Goal: Transaction & Acquisition: Purchase product/service

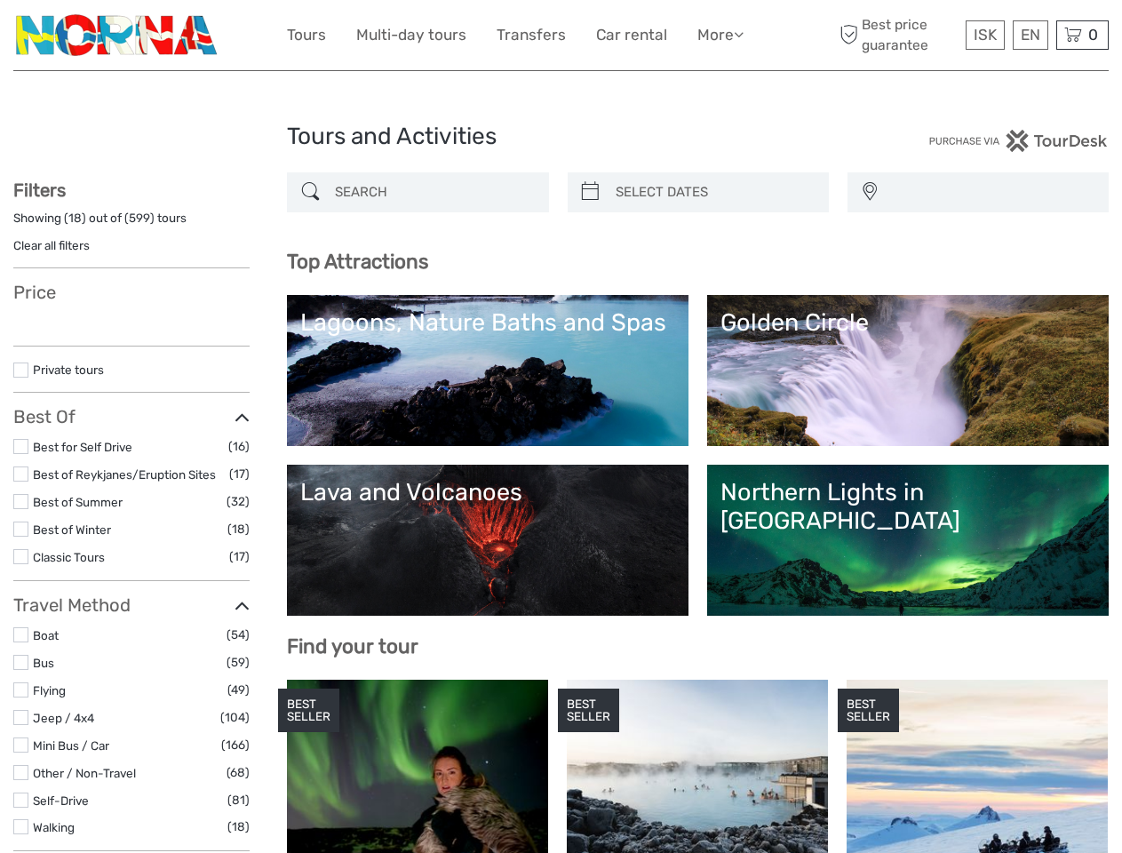
select select
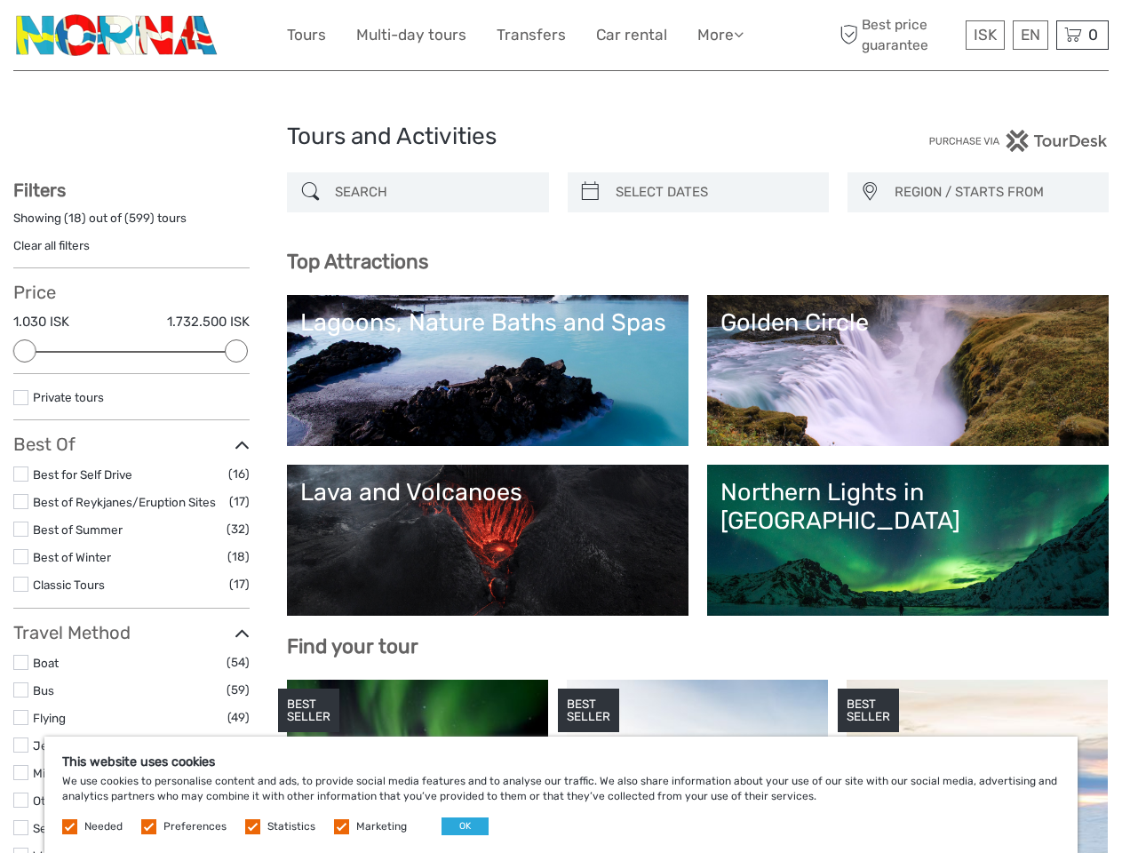
click at [719, 35] on link "More" at bounding box center [720, 35] width 46 height 26
click at [740, 34] on icon at bounding box center [739, 34] width 10 height 15
click at [984, 35] on span "ISK" at bounding box center [985, 35] width 23 height 18
click at [1030, 35] on div "EN English Español Deutsch" at bounding box center [1031, 34] width 36 height 29
click at [1082, 35] on div "0 Items Total 0 ISK Checkout The shopping cart is empty." at bounding box center [1082, 34] width 52 height 29
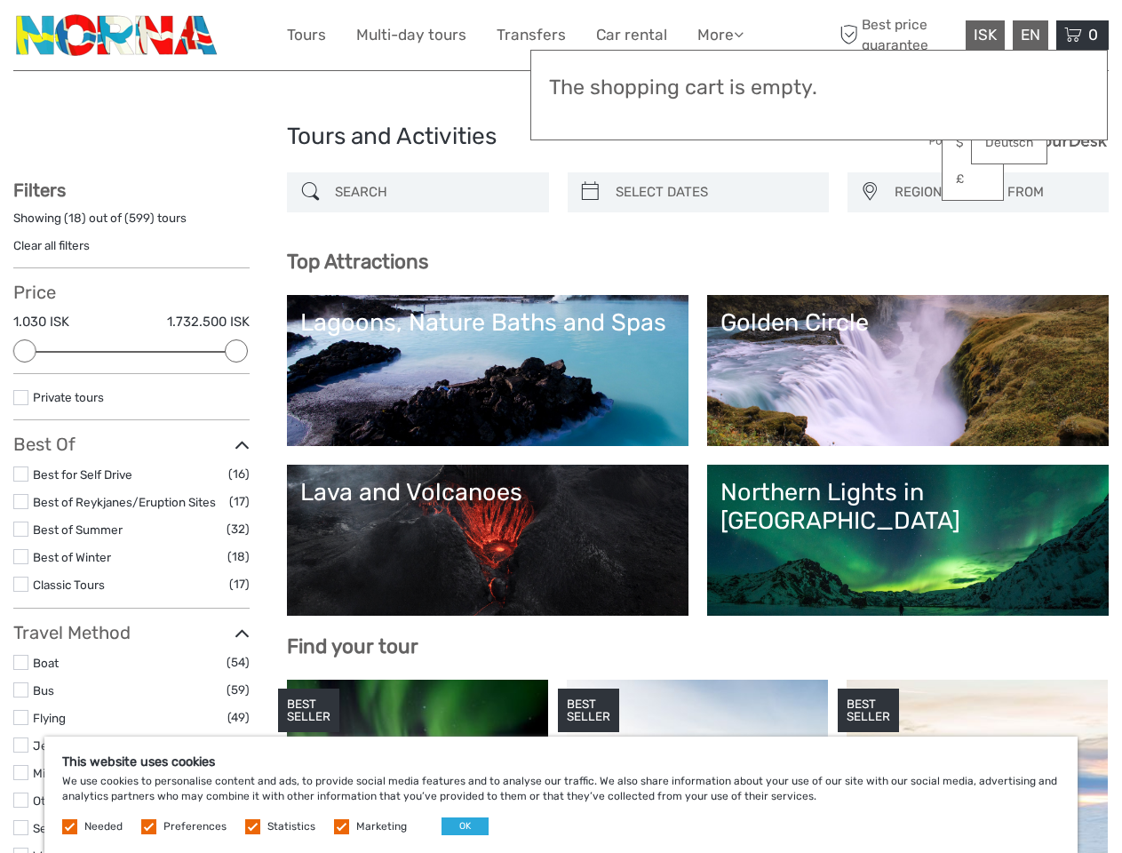
click at [25, 351] on div at bounding box center [24, 350] width 23 height 23
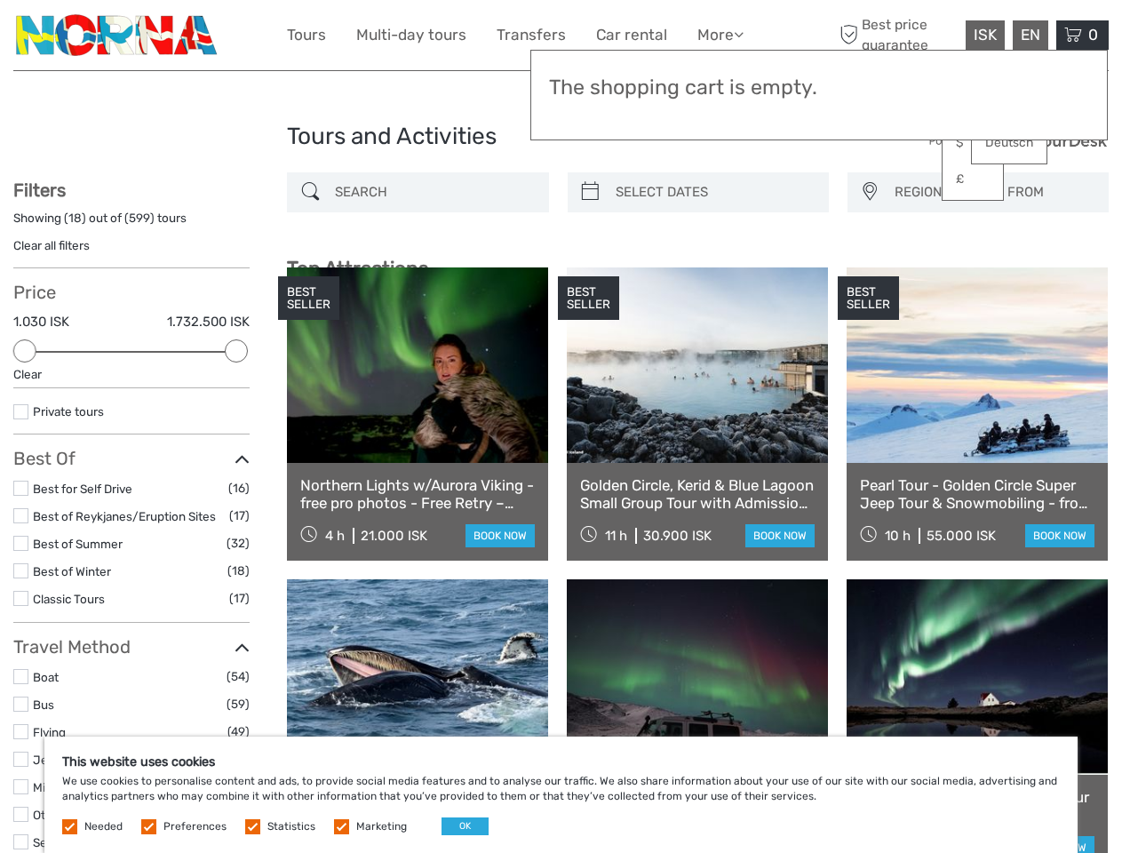
scroll to position [100, 0]
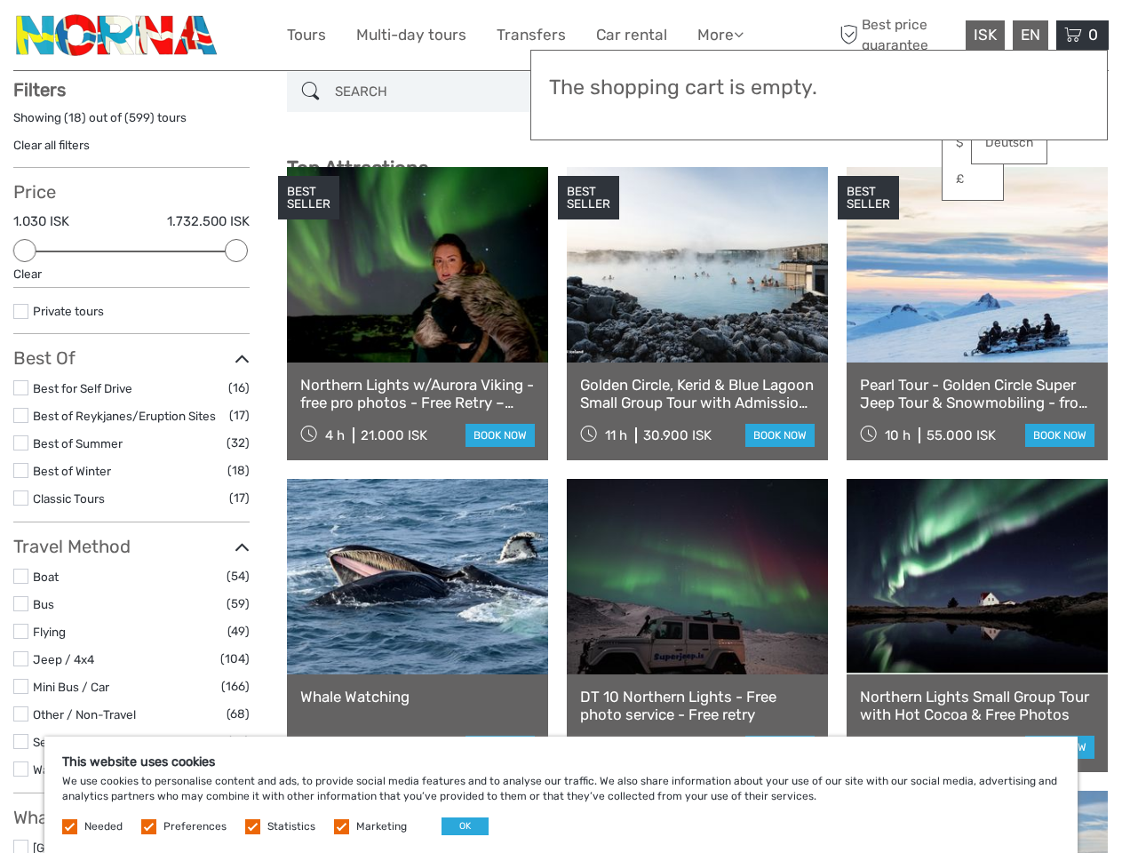
click at [590, 192] on div "BEST SELLER" at bounding box center [588, 198] width 61 height 44
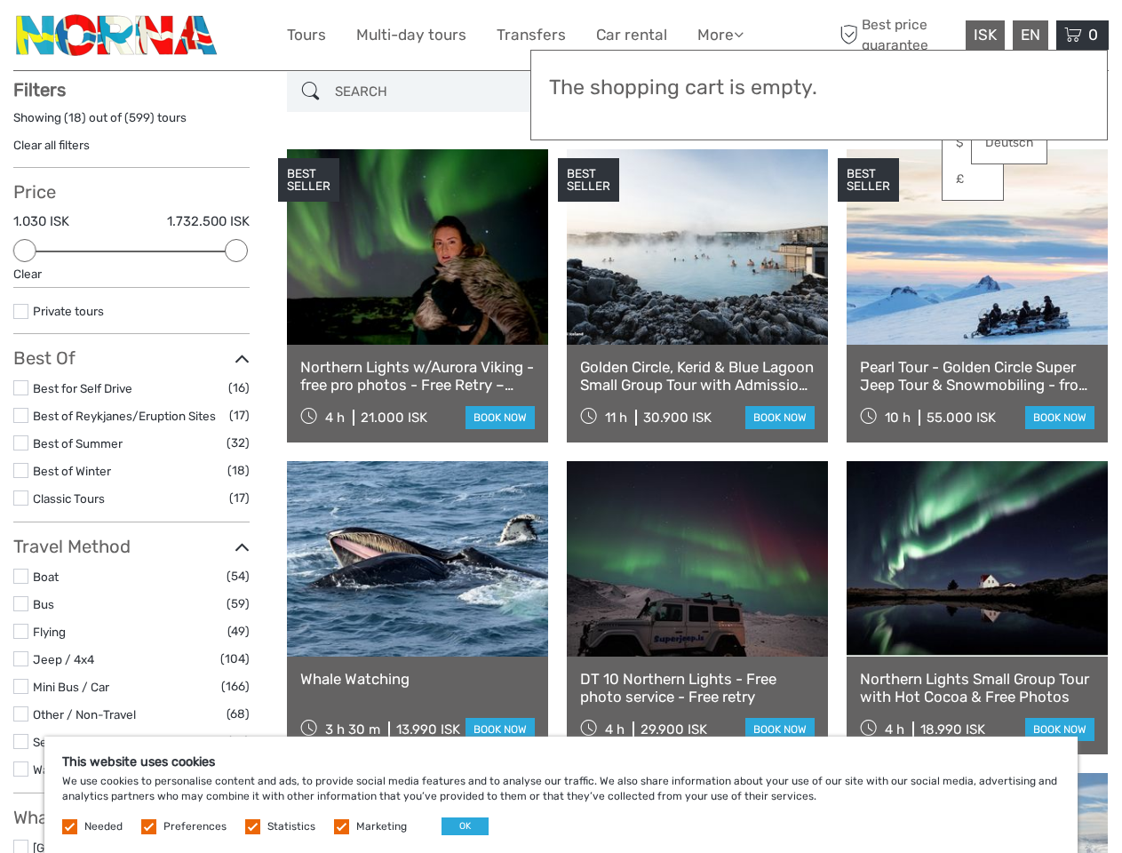
click at [713, 192] on link at bounding box center [697, 246] width 261 height 195
click at [869, 192] on div "BEST SELLER" at bounding box center [868, 180] width 61 height 44
